Goal: Task Accomplishment & Management: Manage account settings

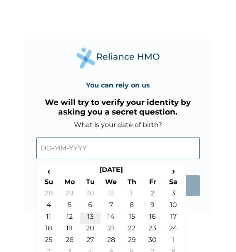
click at [94, 216] on td "13" at bounding box center [90, 218] width 21 height 12
type input "13-11-1984"
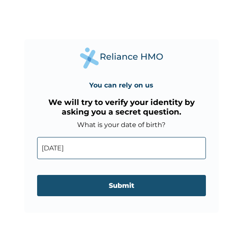
click at [111, 190] on input "Submit" at bounding box center [121, 185] width 168 height 21
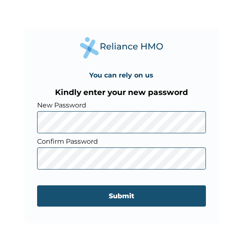
click at [99, 196] on input "Submit" at bounding box center [121, 195] width 168 height 21
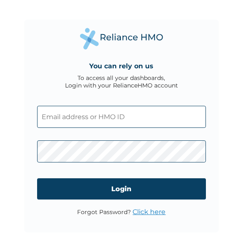
click at [50, 114] on input "text" at bounding box center [121, 117] width 168 height 22
paste input "seun.ibosiola@tvlengrservices.com"
type input "seun.ibosiola@tvlengrservices.com"
click at [94, 192] on input "Login" at bounding box center [121, 188] width 168 height 21
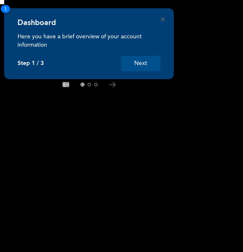
click at [139, 67] on button "Next" at bounding box center [141, 63] width 40 height 15
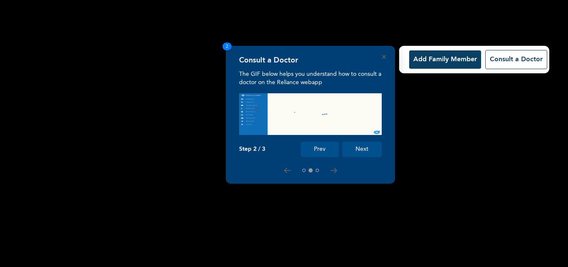
click at [242, 148] on button "Next" at bounding box center [362, 148] width 40 height 15
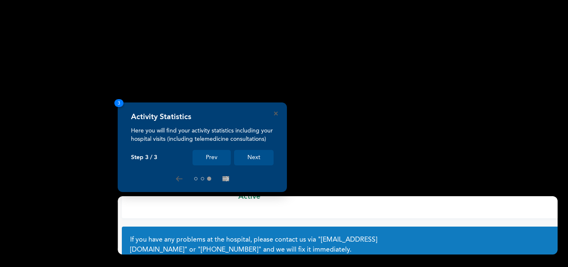
scroll to position [61, 0]
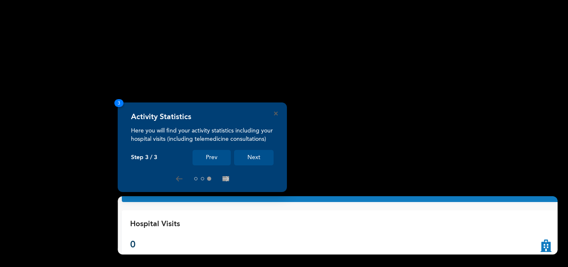
click at [242, 159] on button "Next" at bounding box center [254, 157] width 40 height 15
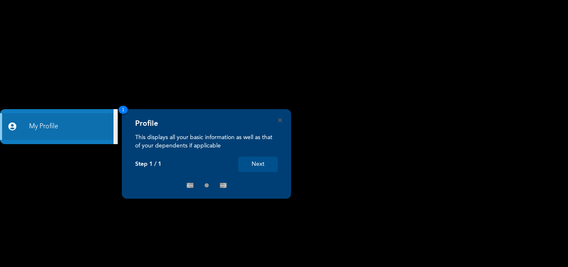
click at [263, 167] on button "Next" at bounding box center [258, 163] width 40 height 15
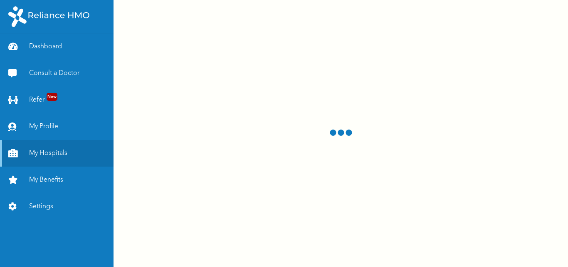
click at [47, 127] on link "My Profile" at bounding box center [57, 126] width 114 height 27
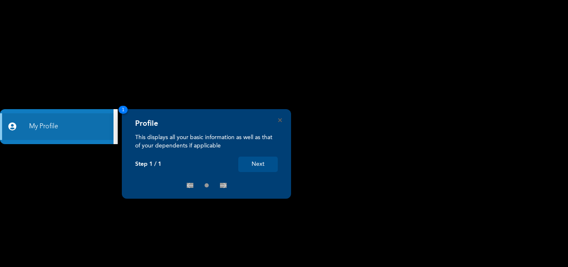
click at [266, 160] on button "Next" at bounding box center [258, 163] width 40 height 15
